Goal: Information Seeking & Learning: Check status

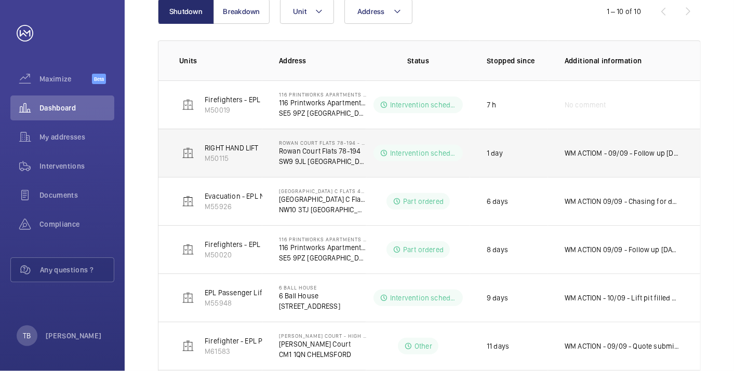
scroll to position [146, 0]
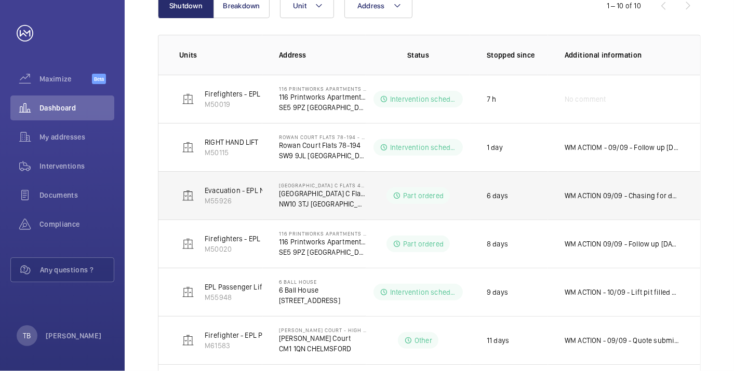
click at [596, 192] on p "WM ACTION 09/09 - Chasing for delivery [DATE] - Confirming eta for delivery thi…" at bounding box center [621, 196] width 115 height 10
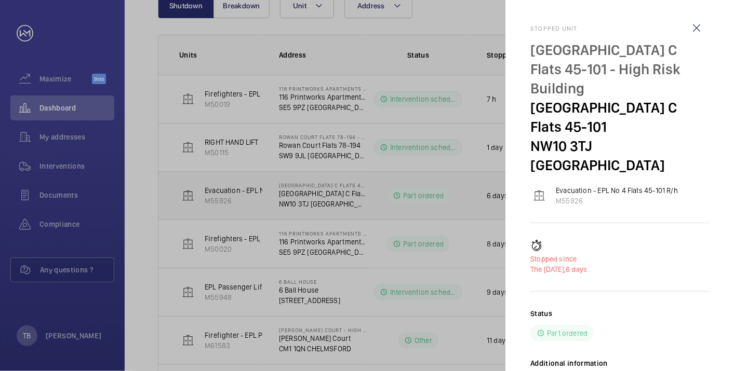
scroll to position [53, 0]
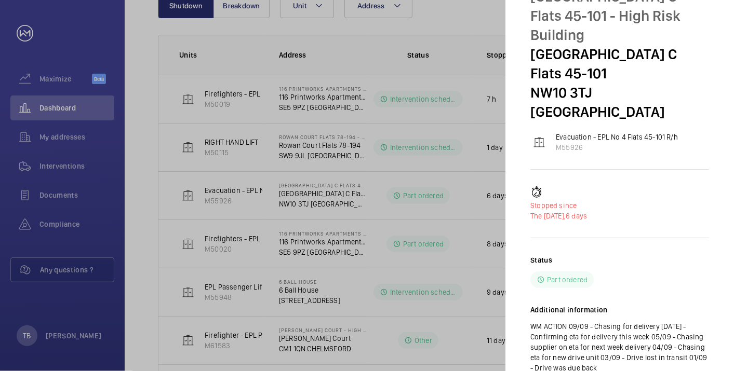
click at [82, 109] on div at bounding box center [367, 185] width 734 height 371
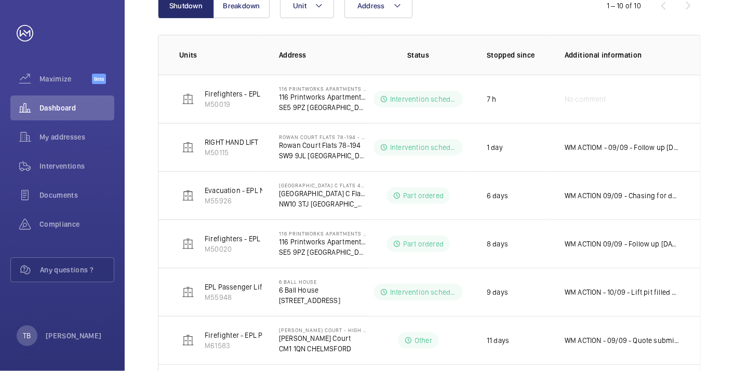
scroll to position [0, 0]
click at [153, 120] on div "Shutdown Breakdown Address Unit 1 – 10 of 10 Units Address Status Stopped since…" at bounding box center [429, 275] width 609 height 615
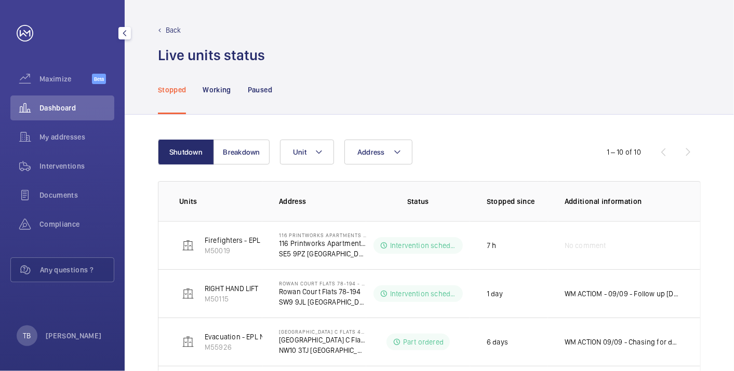
click at [79, 105] on span "Dashboard" at bounding box center [76, 108] width 75 height 10
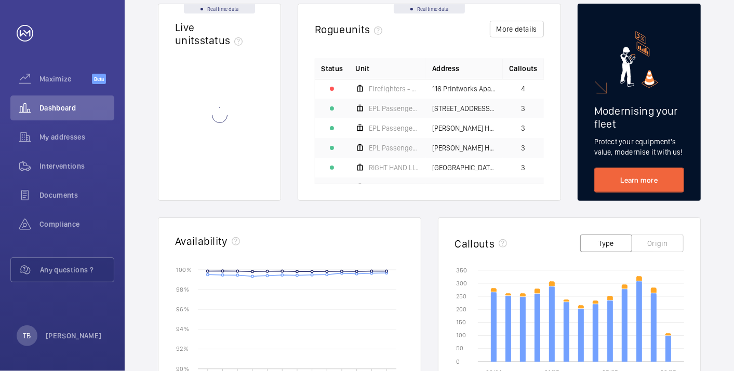
scroll to position [106, 0]
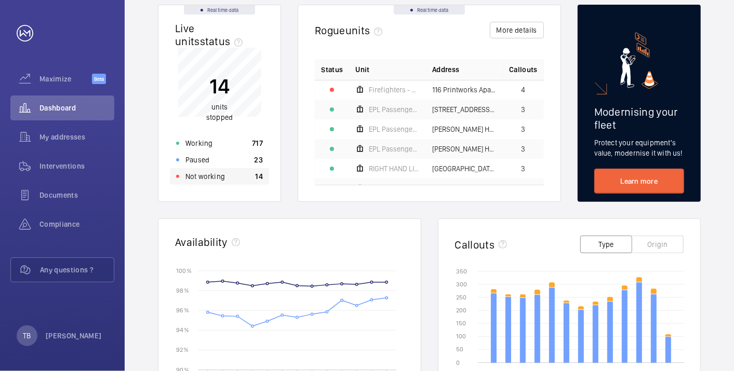
click at [230, 177] on div "Not working 14" at bounding box center [219, 176] width 99 height 17
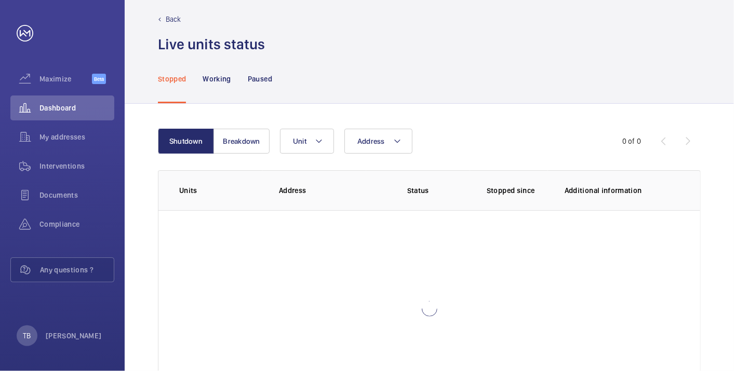
scroll to position [71, 0]
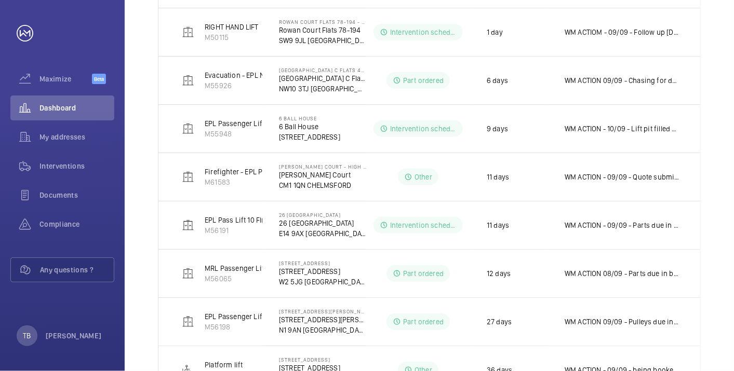
scroll to position [311, 0]
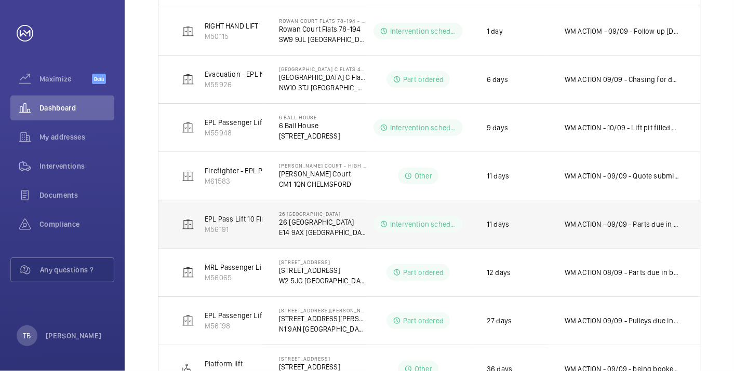
click at [602, 216] on td "WM ACTION - 09/09 - Parts due in next week 08/09 - 5-7 Working days for deliver…" at bounding box center [624, 224] width 152 height 48
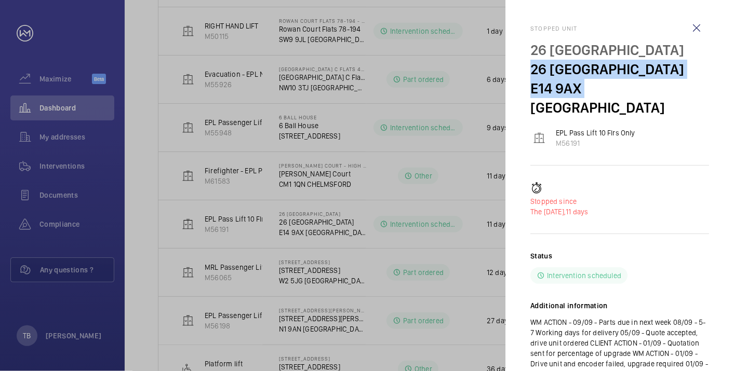
drag, startPoint x: 531, startPoint y: 61, endPoint x: 581, endPoint y: 93, distance: 60.0
click at [581, 93] on div "26 Whitby House 26 Whitby House E14 9AX LONDON" at bounding box center [619, 78] width 179 height 77
copy div "26 Whitby House E14 9AX"
